Goal: Communication & Community: Participate in discussion

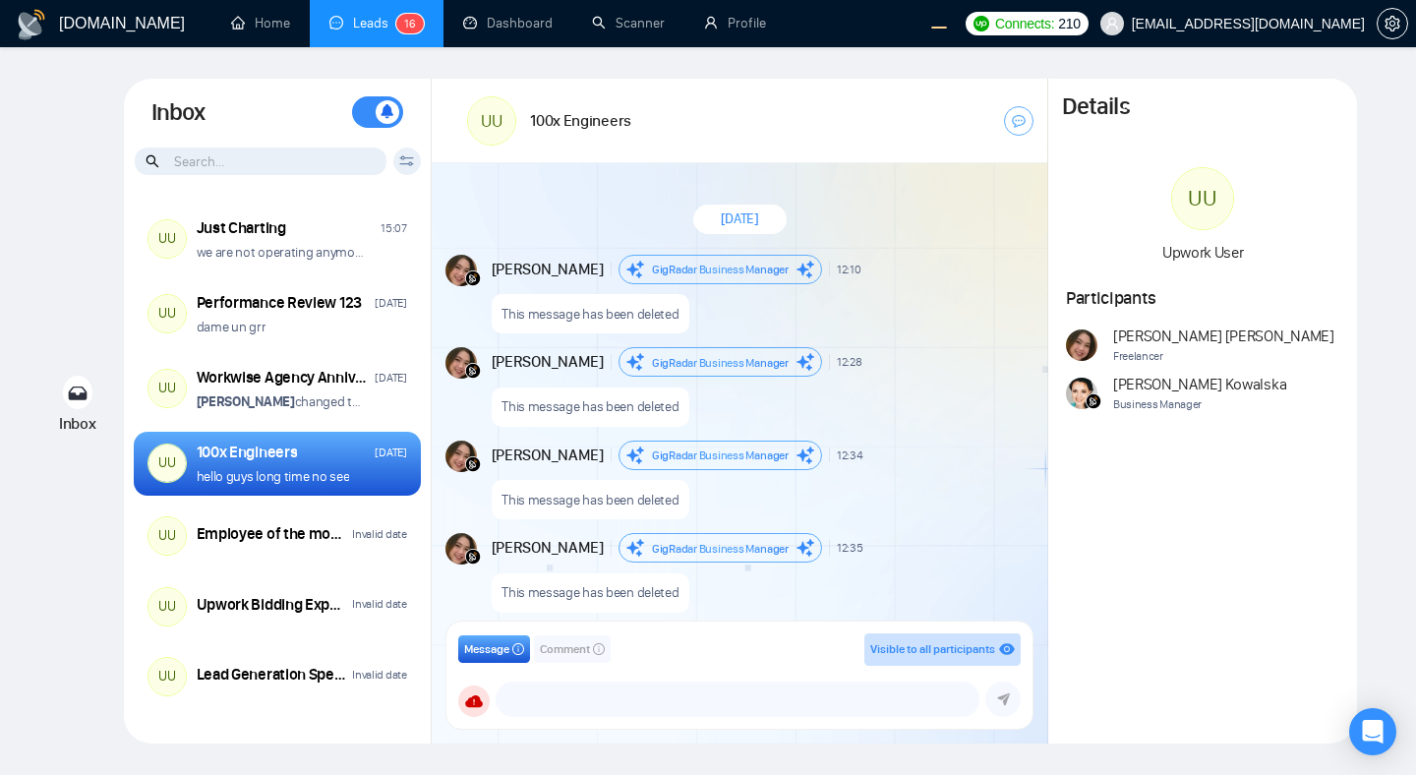
scroll to position [1612, 0]
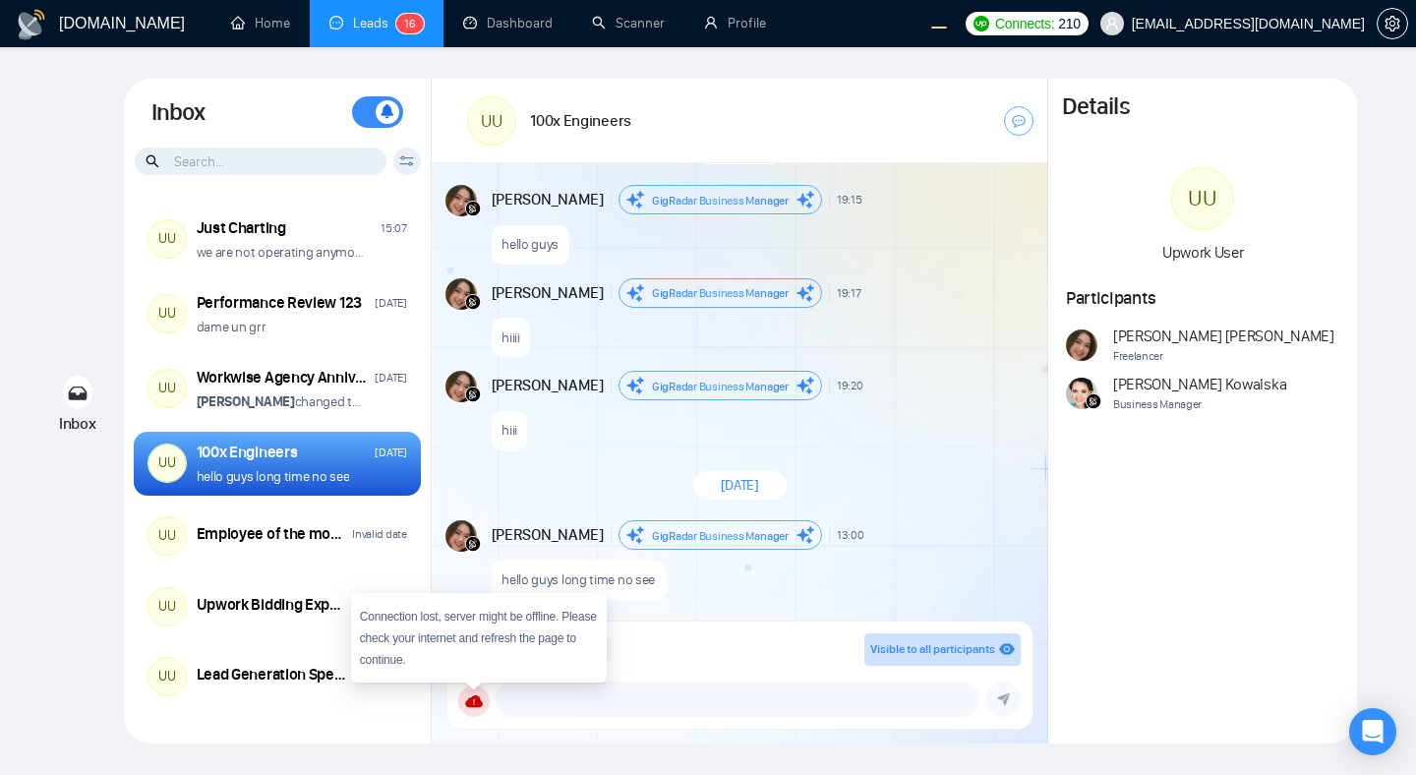
click at [786, 471] on div "[DATE]" at bounding box center [739, 485] width 93 height 29
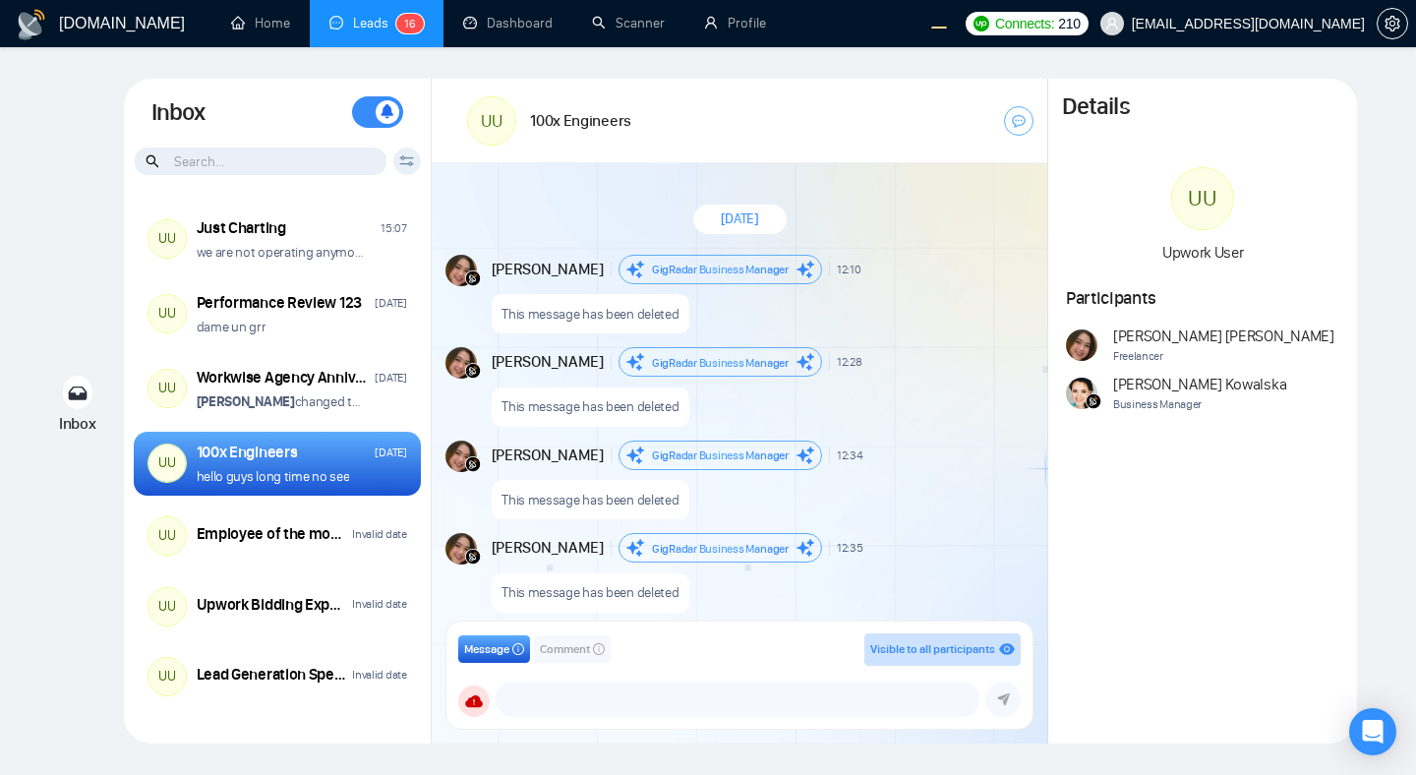
scroll to position [1612, 0]
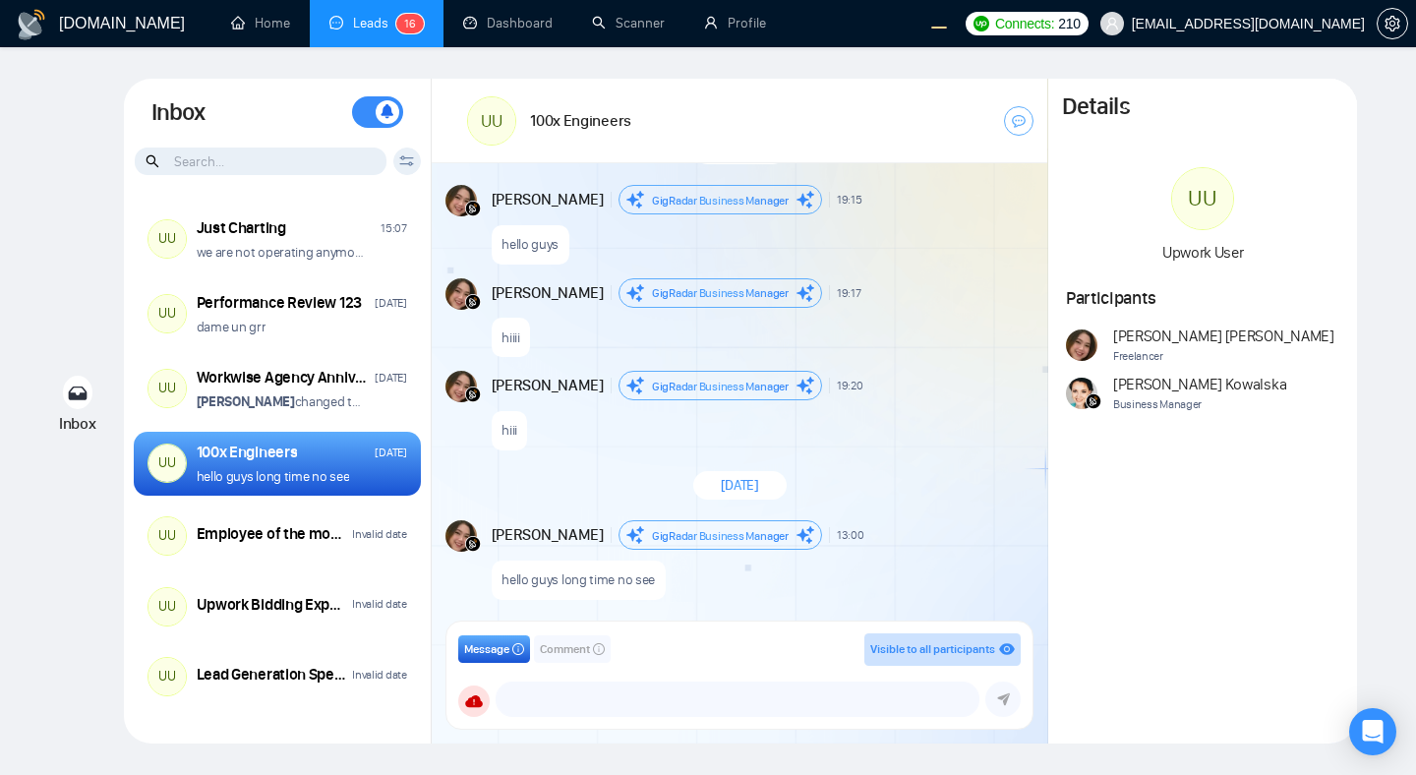
click at [337, 59] on div "GigRadar.io Home Leads 1 6 Dashboard Scanner Profile Connects: 210 workwiseupwo…" at bounding box center [708, 387] width 1416 height 775
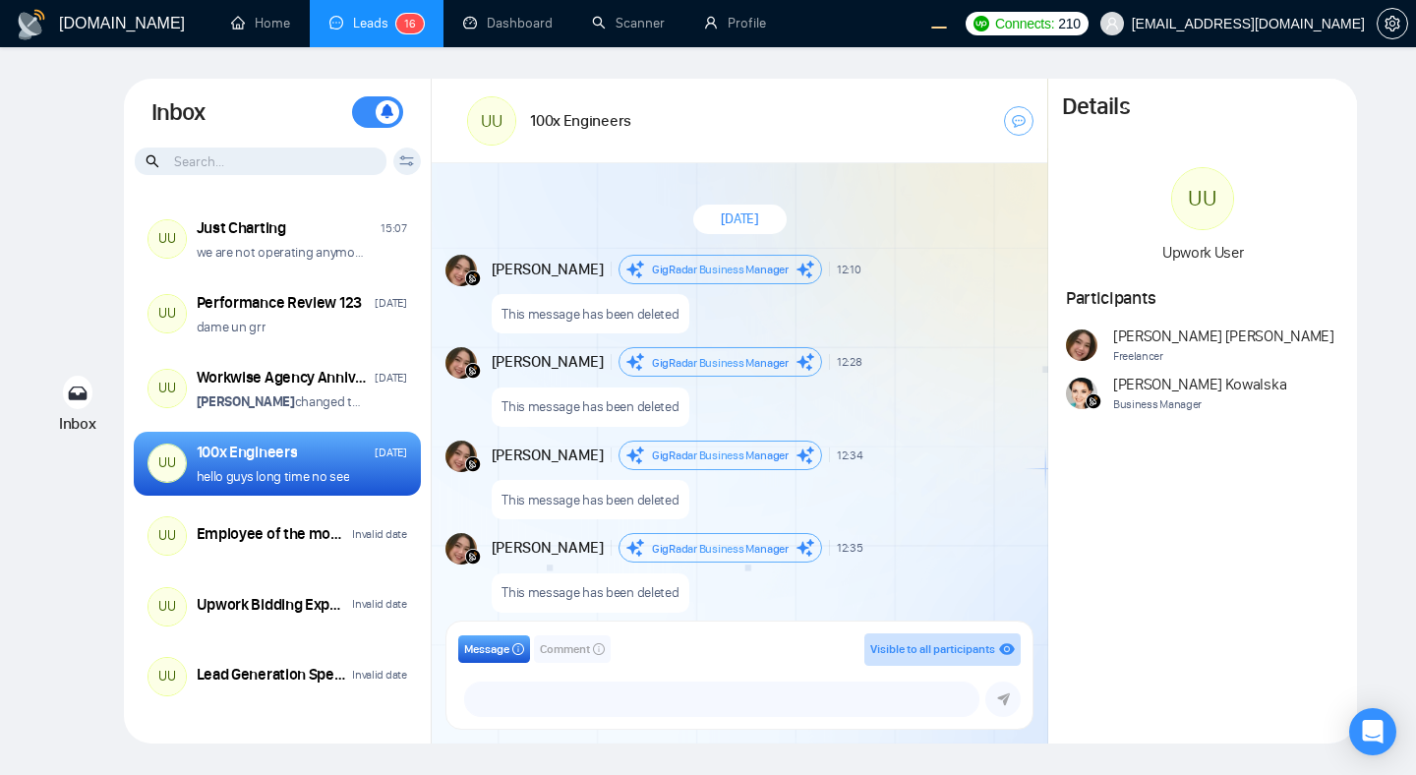
scroll to position [1612, 0]
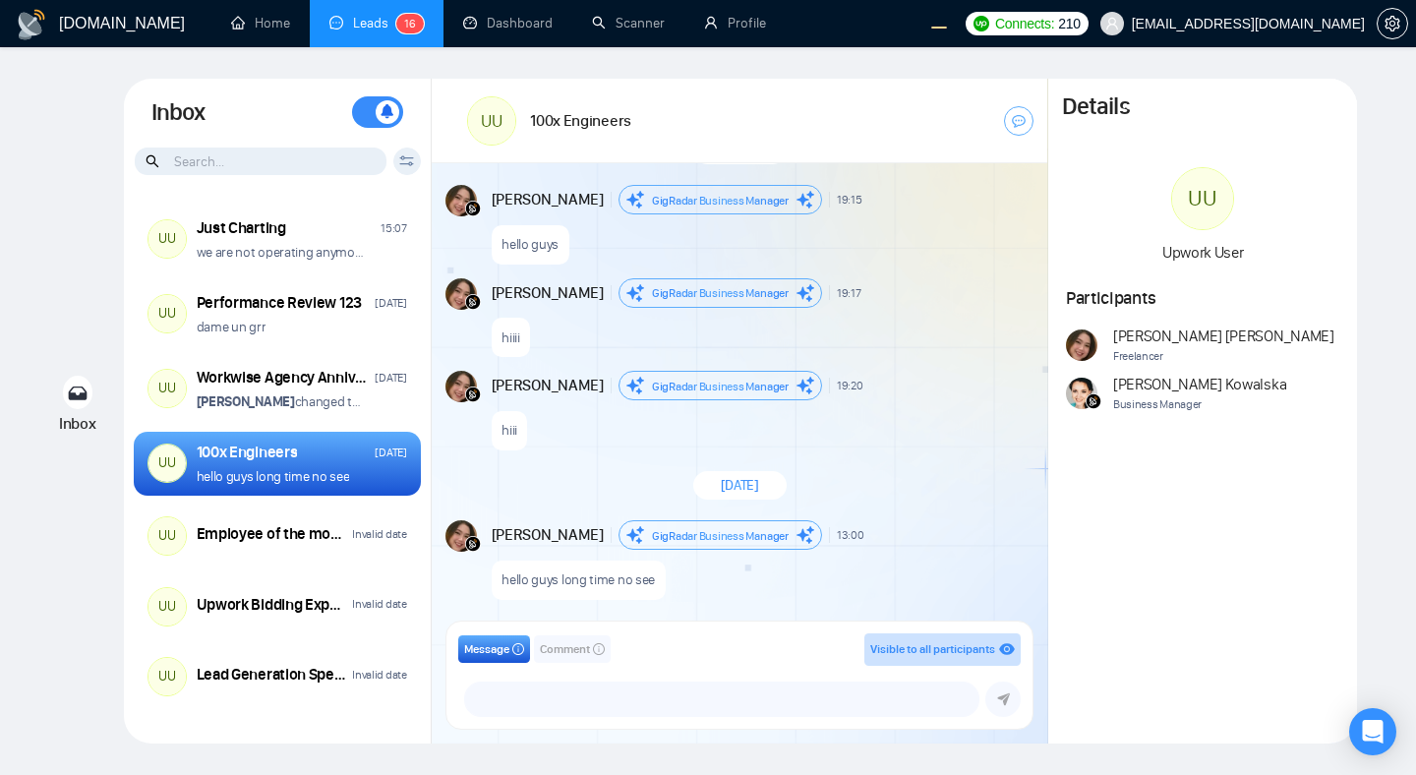
click at [586, 657] on span "Comment" at bounding box center [565, 649] width 50 height 19
click at [479, 651] on span "Message" at bounding box center [486, 649] width 45 height 19
click at [827, 485] on div "[DATE]" at bounding box center [739, 485] width 615 height 57
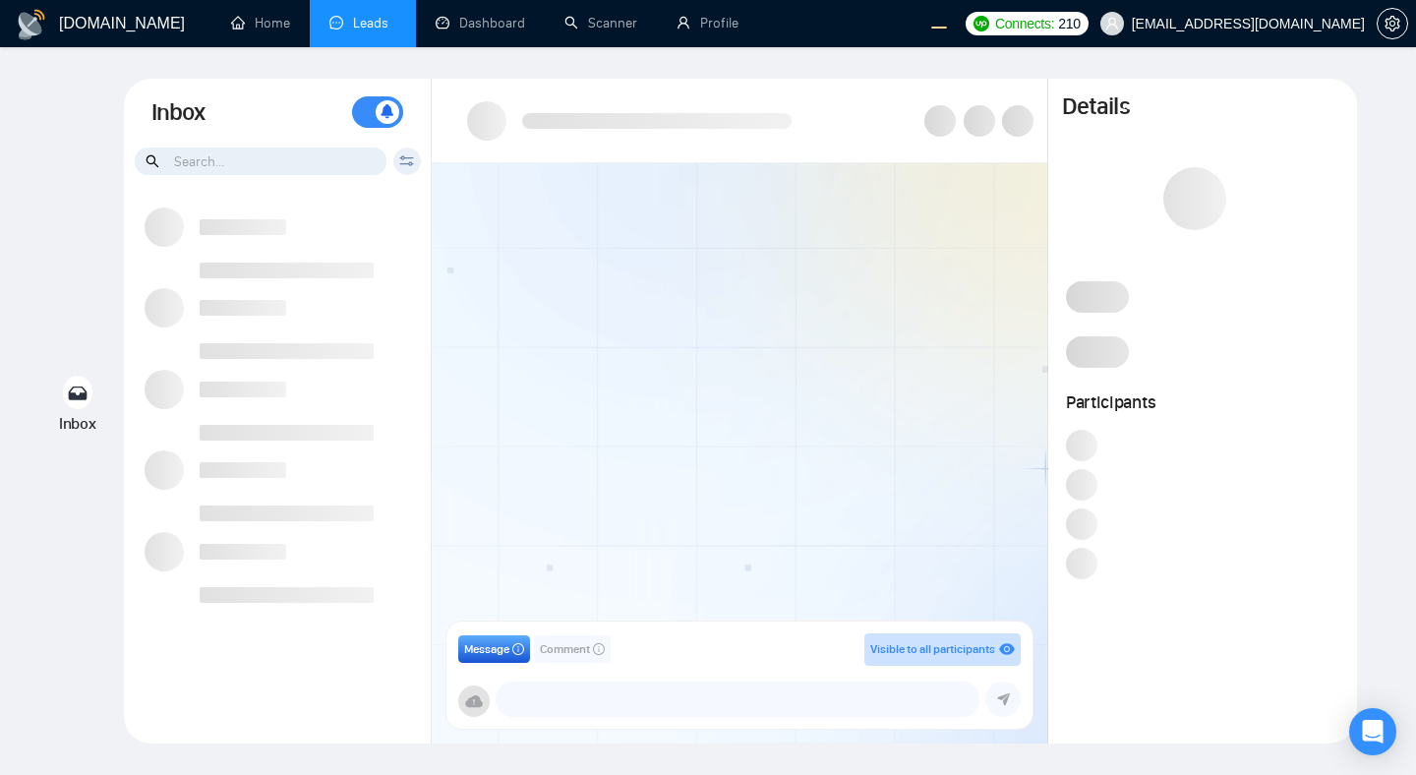
click at [925, 291] on div at bounding box center [739, 398] width 615 height 470
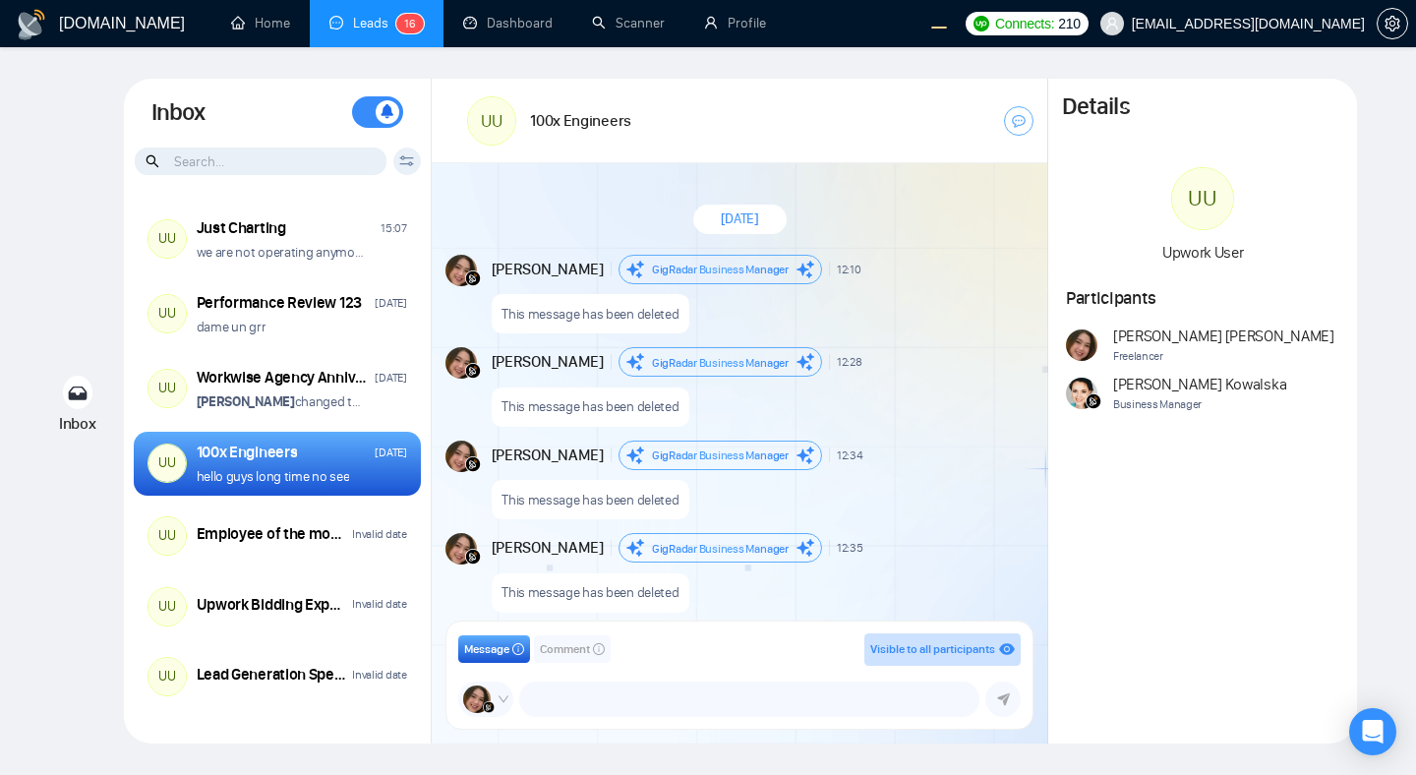
scroll to position [1612, 0]
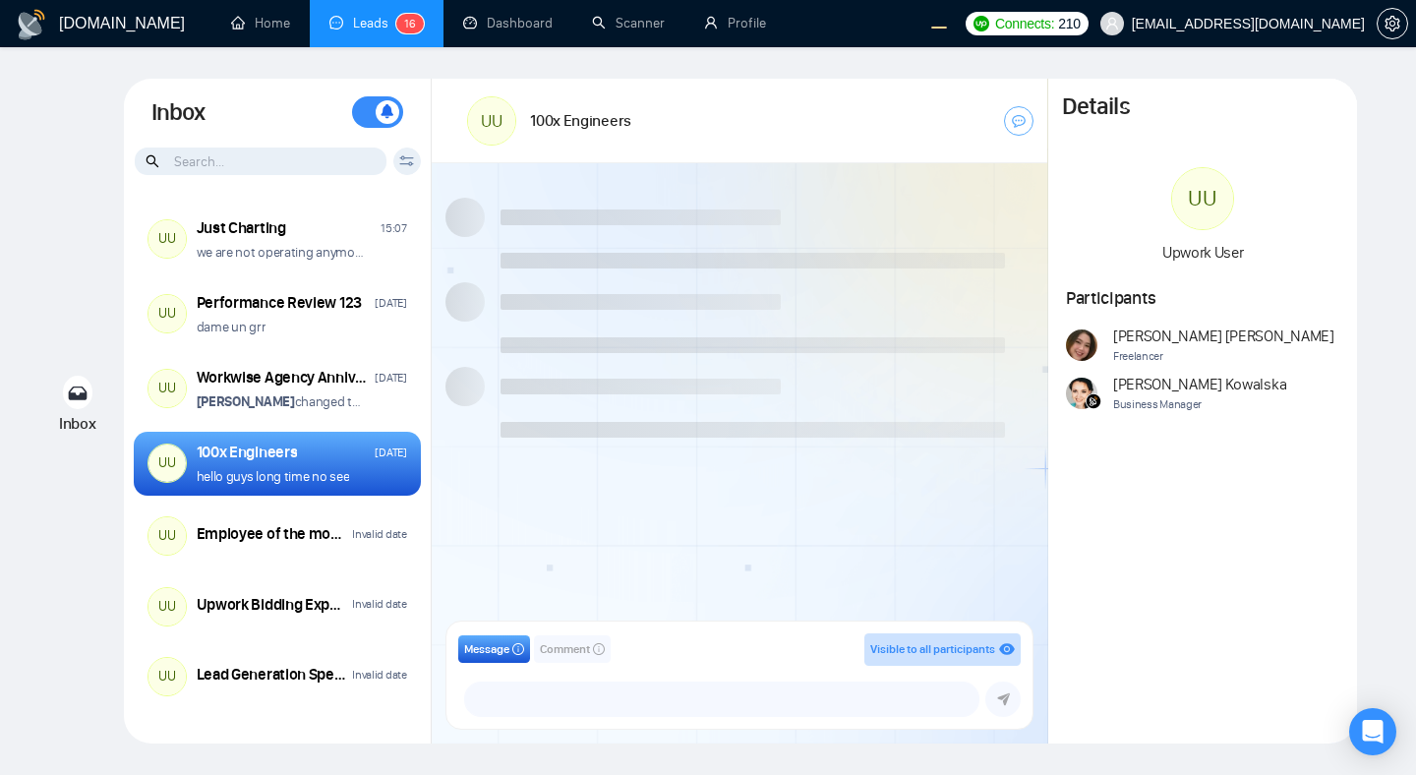
scroll to position [1612, 0]
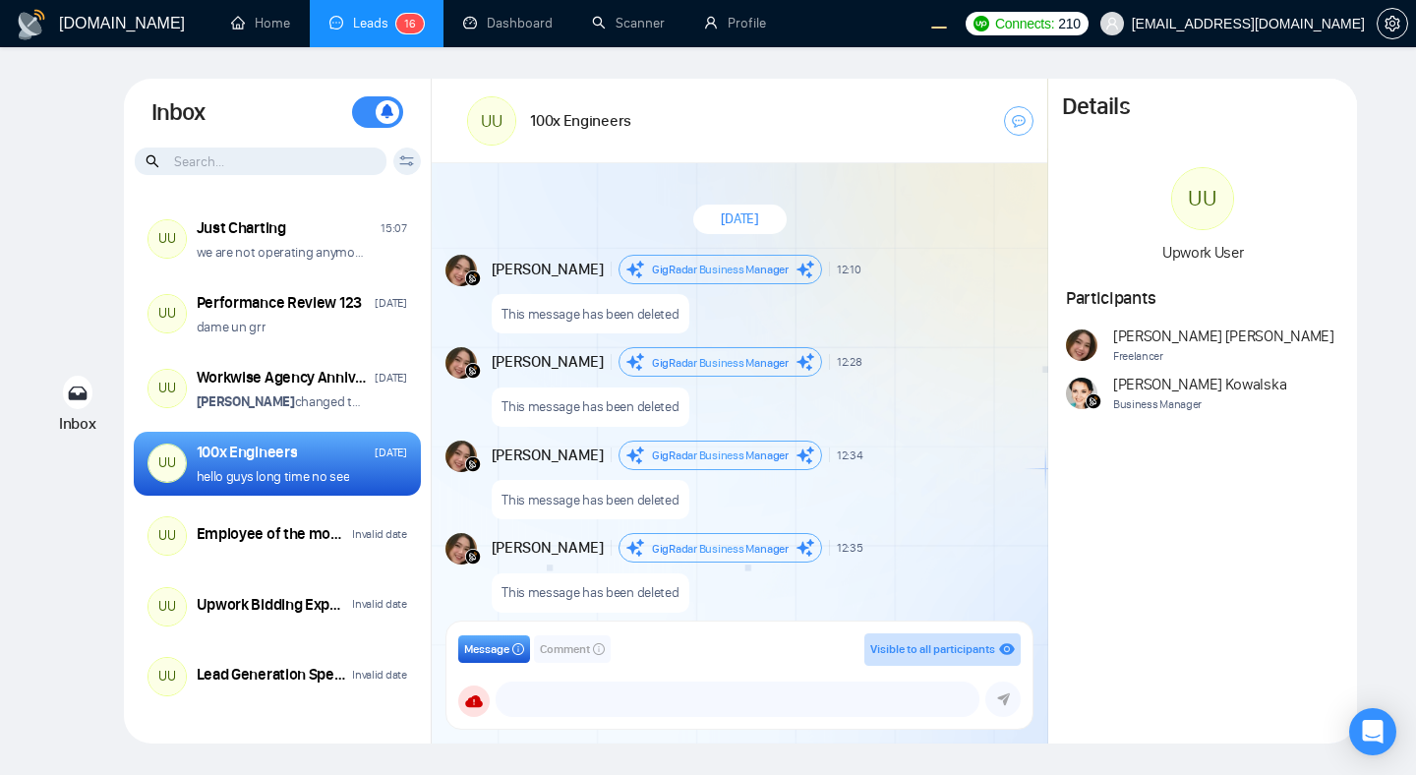
scroll to position [1612, 0]
